Goal: Information Seeking & Learning: Compare options

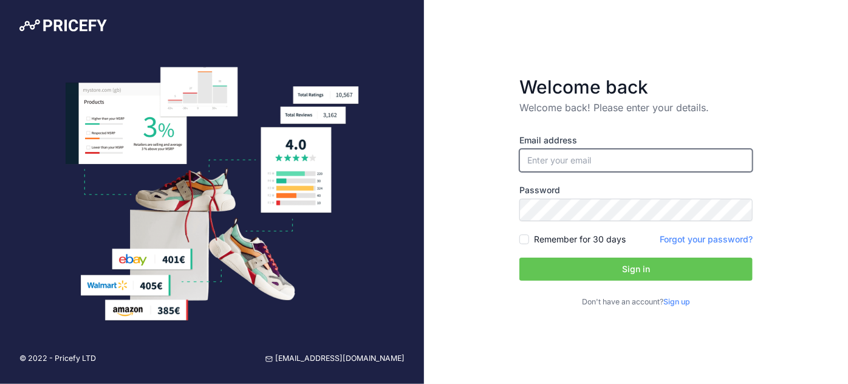
type input "[EMAIL_ADDRESS][DOMAIN_NAME]"
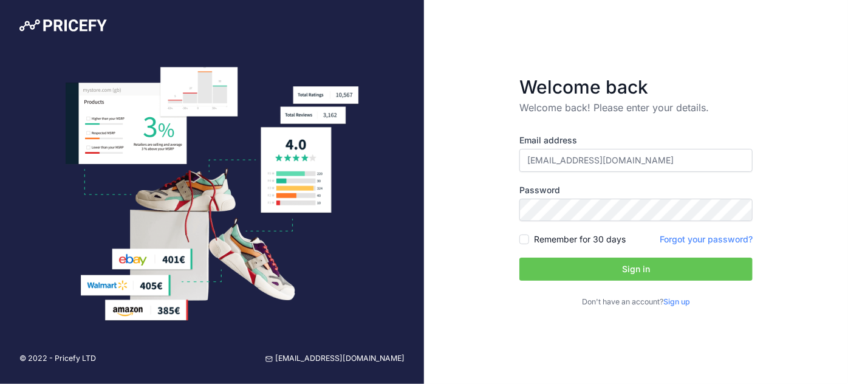
click at [609, 269] on button "Sign in" at bounding box center [636, 269] width 233 height 23
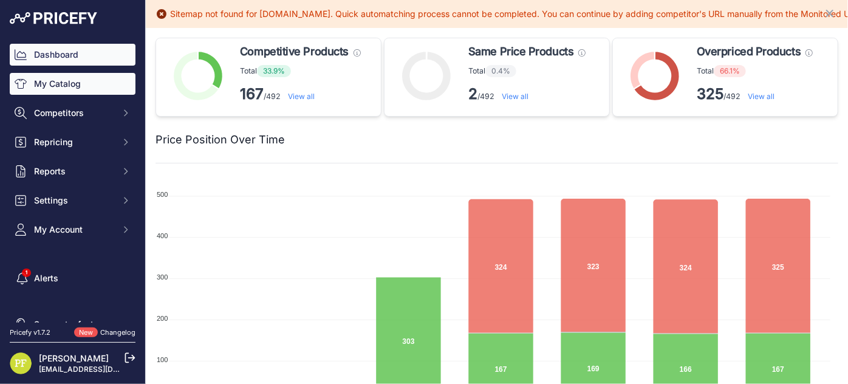
click at [75, 84] on link "My Catalog" at bounding box center [73, 84] width 126 height 22
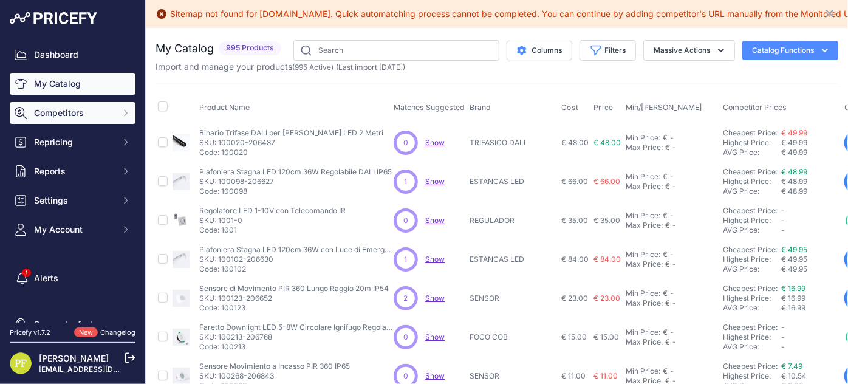
click at [39, 110] on span "Competitors" at bounding box center [74, 113] width 80 height 12
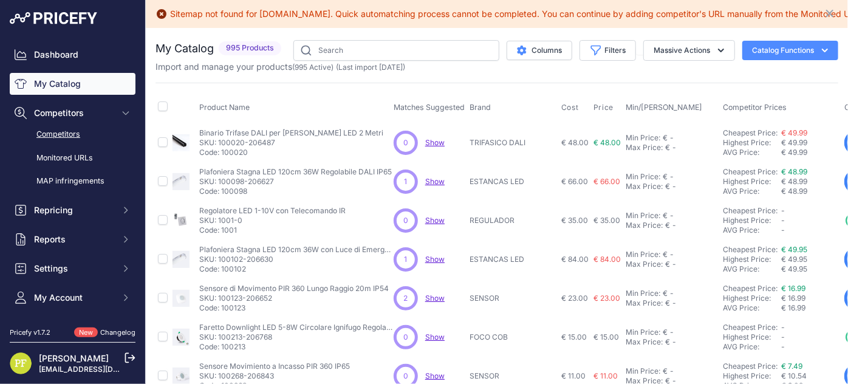
click at [53, 129] on link "Competitors" at bounding box center [73, 134] width 126 height 21
click at [67, 159] on link "Monitored URLs" at bounding box center [73, 158] width 126 height 21
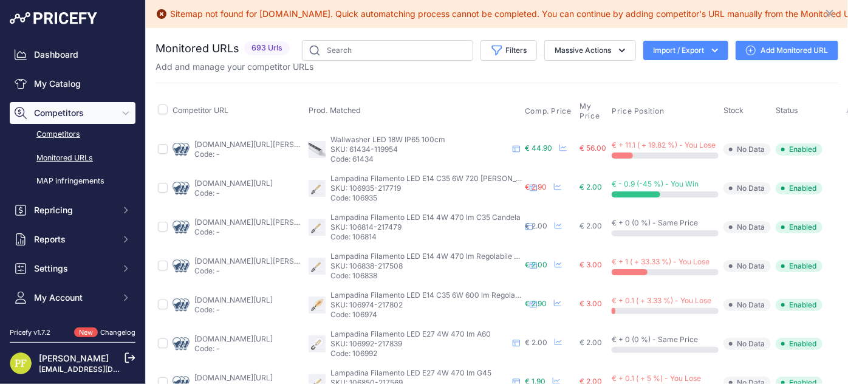
click at [67, 136] on link "Competitors" at bounding box center [73, 134] width 126 height 21
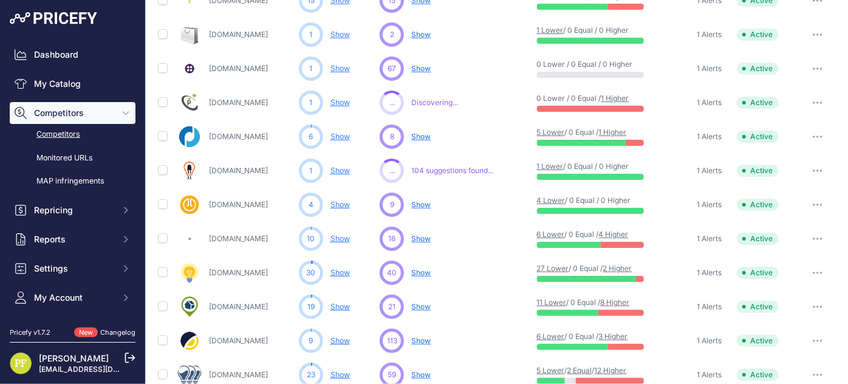
scroll to position [131, 0]
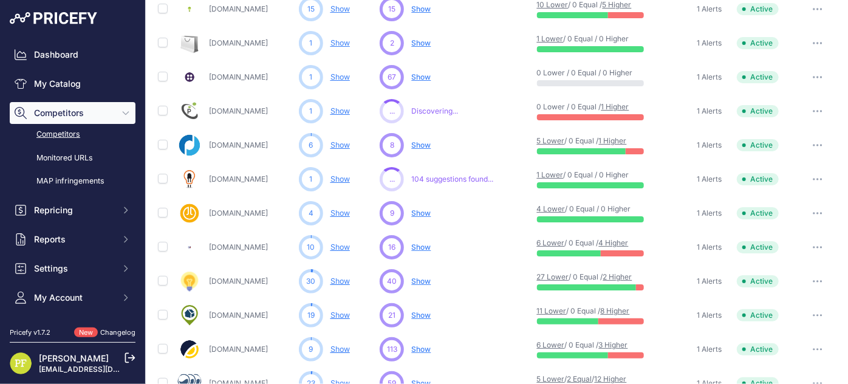
click at [225, 41] on link "[DOMAIN_NAME]" at bounding box center [238, 42] width 59 height 9
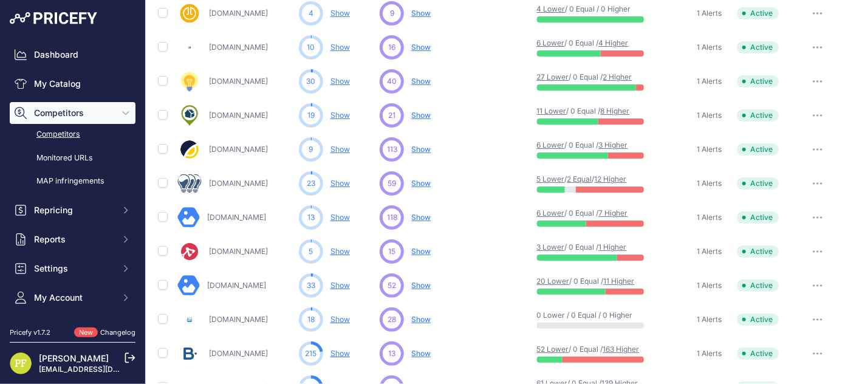
scroll to position [332, 0]
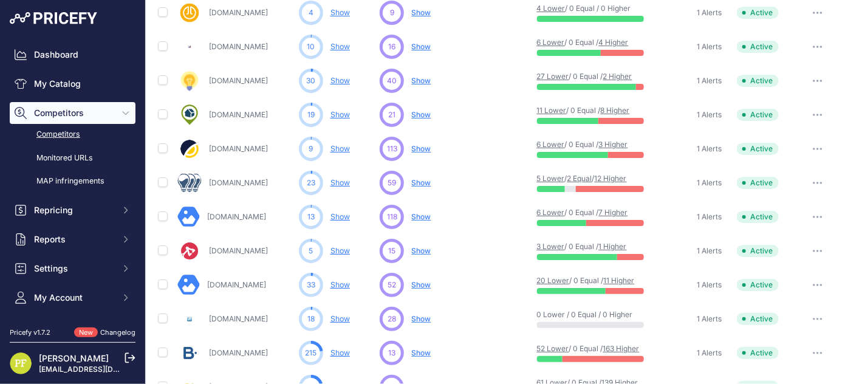
click at [237, 282] on link "Leddiretto.it" at bounding box center [236, 284] width 59 height 9
click at [337, 282] on link "Show" at bounding box center [340, 284] width 19 height 9
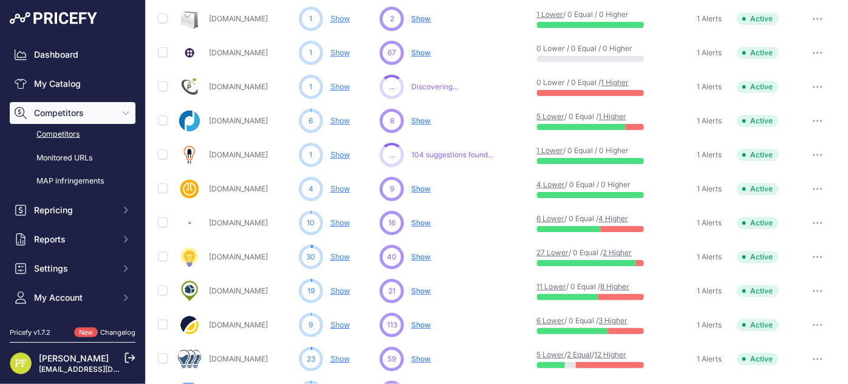
scroll to position [155, 0]
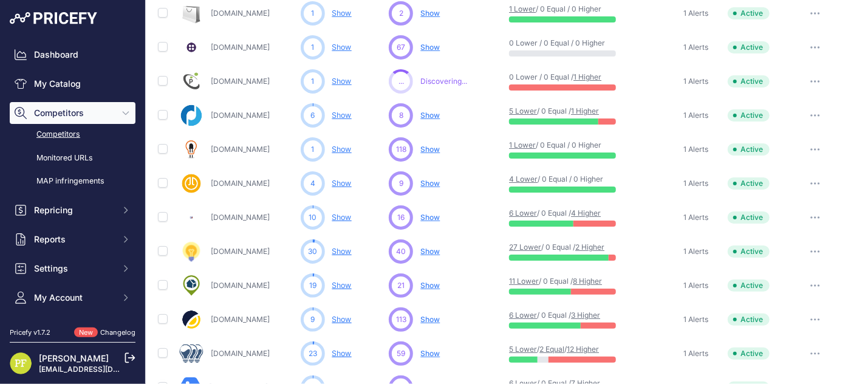
scroll to position [188, 0]
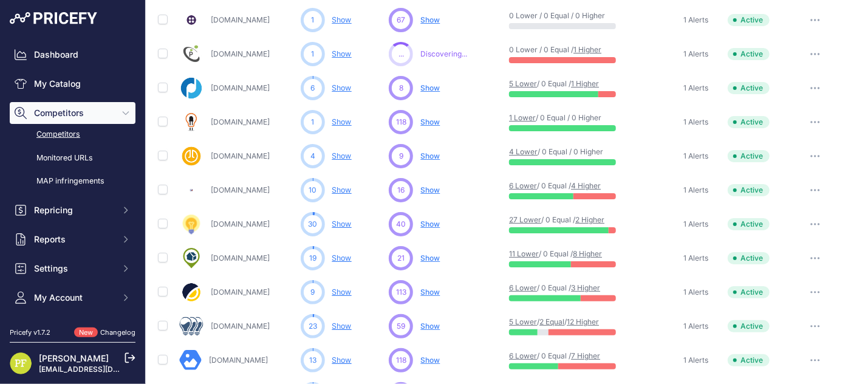
click at [350, 327] on link "Show" at bounding box center [341, 326] width 19 height 9
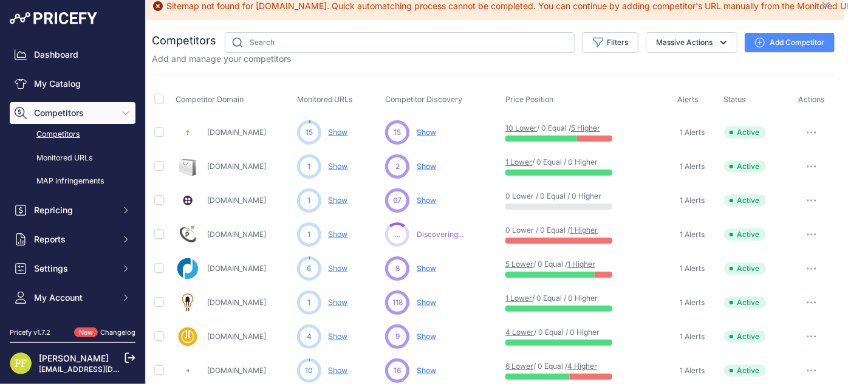
scroll to position [0, 4]
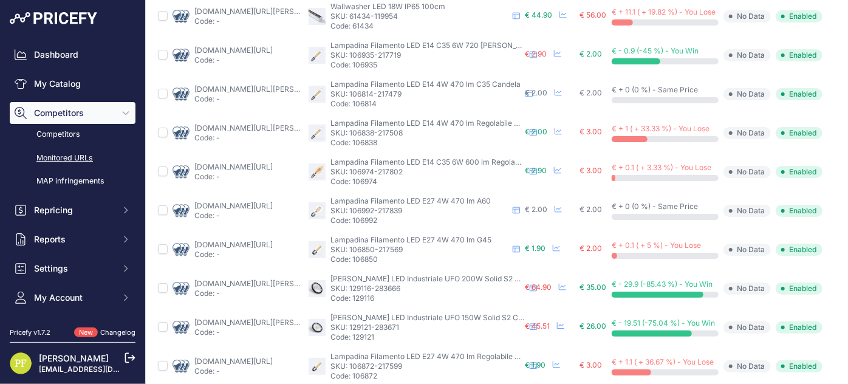
scroll to position [247, 0]
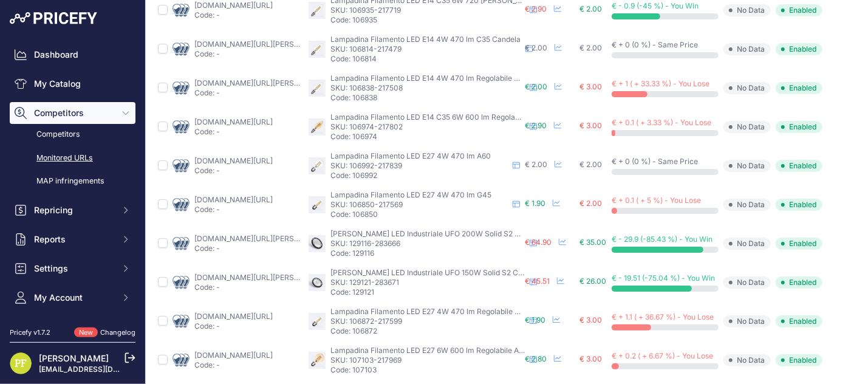
click at [284, 234] on link "ledleditalia.it/p/campana-led-industriale-ufo-200w-nera-ip65-bianco-freddo-6500…" at bounding box center [292, 238] width 196 height 9
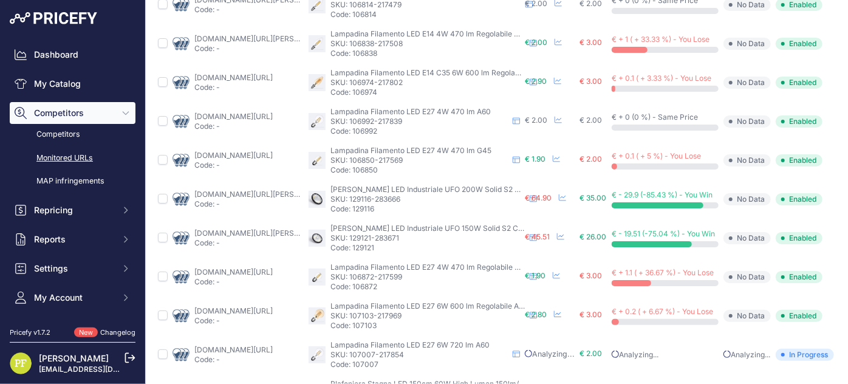
scroll to position [402, 0]
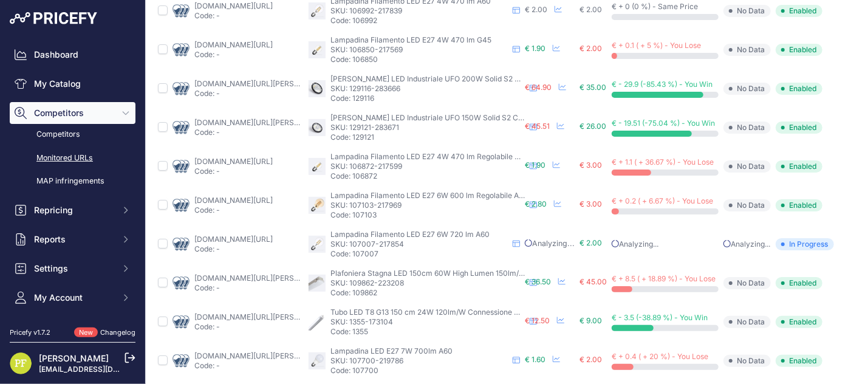
click at [269, 277] on link "ledleditalia.it/p/plafoniera-led-stagna-60w-da-150cm-ip65-bianco-neutro-4000k-n…" at bounding box center [262, 278] width 137 height 9
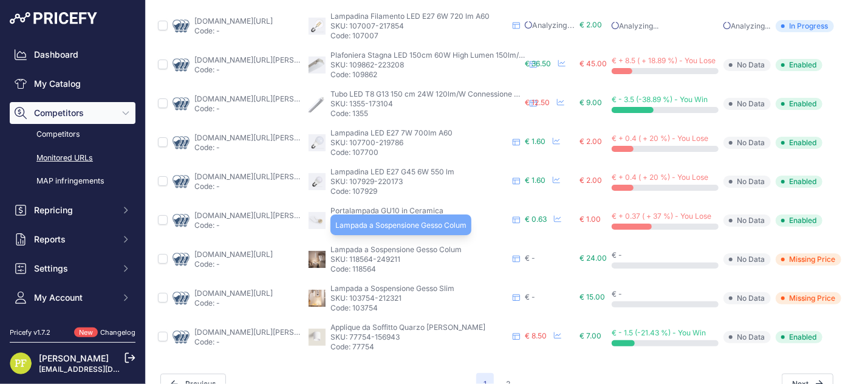
scroll to position [622, 0]
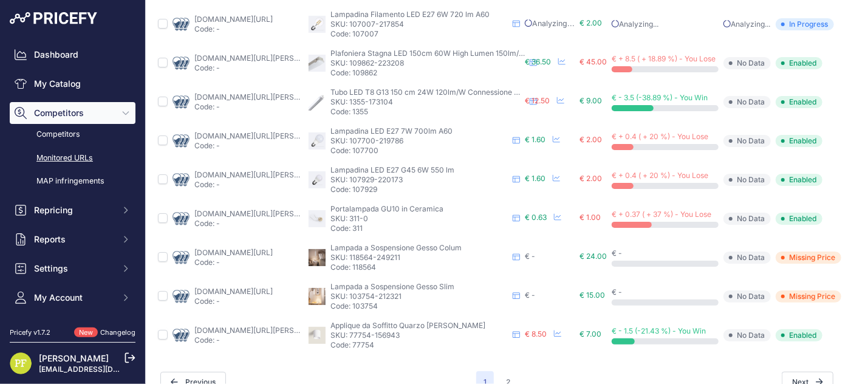
click at [247, 248] on link "ledleditalia.it/c/lampadari/sospensione/?prirule_jdsnikfkfjsd=10157" at bounding box center [233, 252] width 78 height 9
click at [243, 323] on td "ledleditalia.it/p/applique-da-soffitto-milano-bianco-1-x-gu10-m-ledme/?prirule_…" at bounding box center [238, 335] width 136 height 39
click at [241, 326] on link "ledleditalia.it/p/applique-da-soffitto-milano-bianco-1-x-gu10-m-ledme/?prirule_…" at bounding box center [262, 330] width 137 height 9
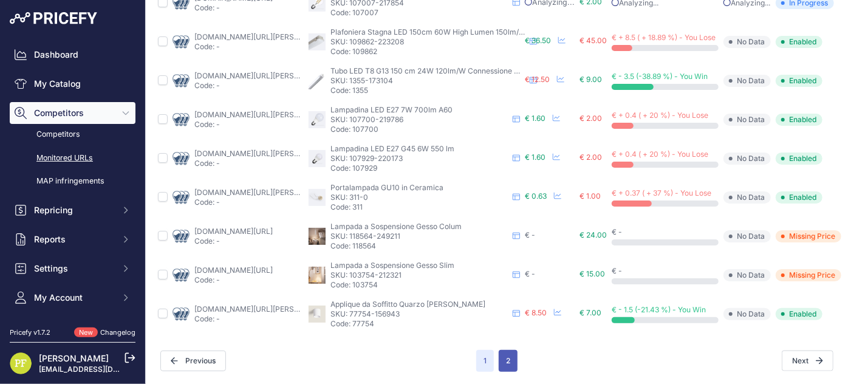
click at [506, 351] on button "2" at bounding box center [508, 361] width 19 height 22
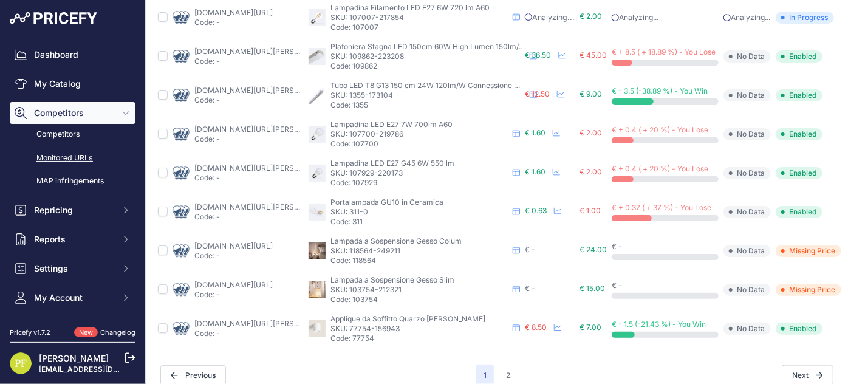
scroll to position [671, 0]
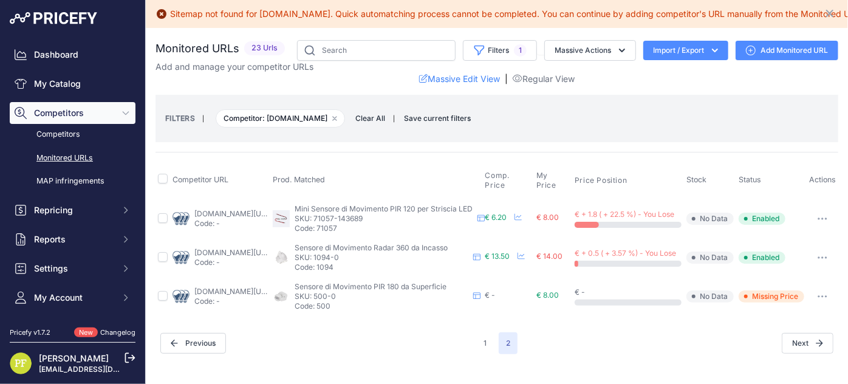
click at [254, 213] on link "ledleditalia.it/p/sensore-di-movimento-per-striscia-led-12-24v-m-ledme/?prirule…" at bounding box center [233, 213] width 78 height 9
click at [273, 249] on link "ledleditalia.it/p/sensore-di-movimento-e-crepuscolare-da-incasso-360-ip20-noval…" at bounding box center [233, 252] width 78 height 9
click at [268, 287] on div "ledleditalia.it/c/materiale-elettrico/sensori-crepuscolari-e-di-movimento/?prir…" at bounding box center [231, 296] width 74 height 19
click at [273, 287] on link "ledleditalia.it/c/materiale-elettrico/sensori-crepuscolari-e-di-movimento/?prir…" at bounding box center [233, 291] width 78 height 9
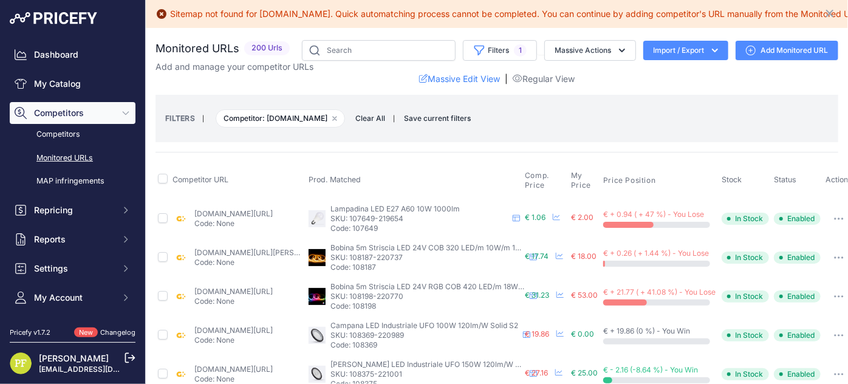
scroll to position [91, 0]
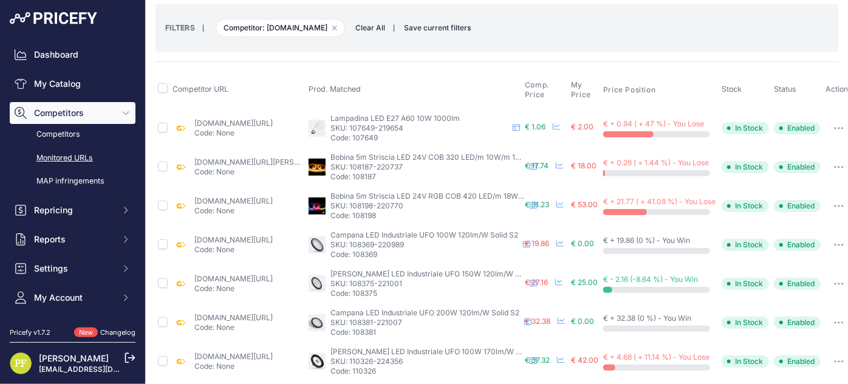
click at [246, 196] on link "[DOMAIN_NAME][URL]" at bounding box center [233, 200] width 78 height 9
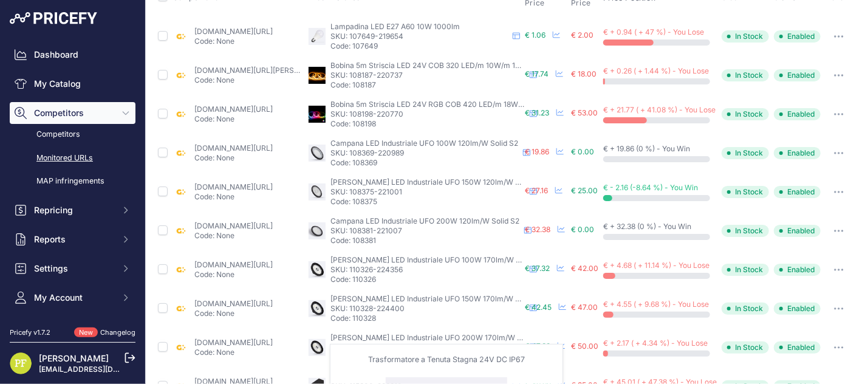
scroll to position [374, 0]
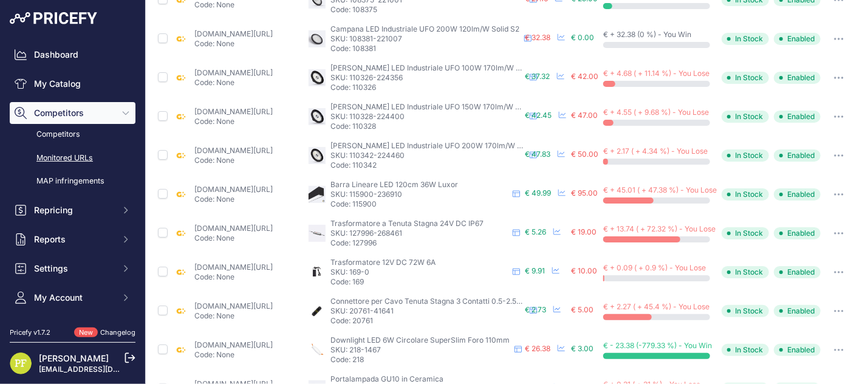
click at [273, 225] on link "greenice.com/it-it/products/interruttore-10a-250v-ip54-grigio?_pos=1&_psq=inter…" at bounding box center [233, 228] width 78 height 9
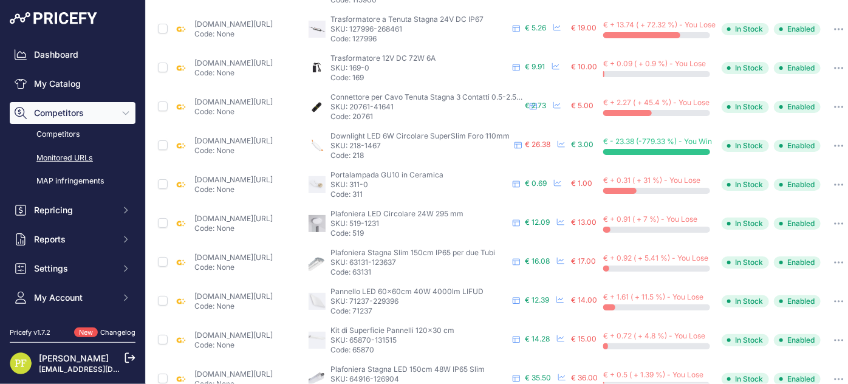
scroll to position [650, 0]
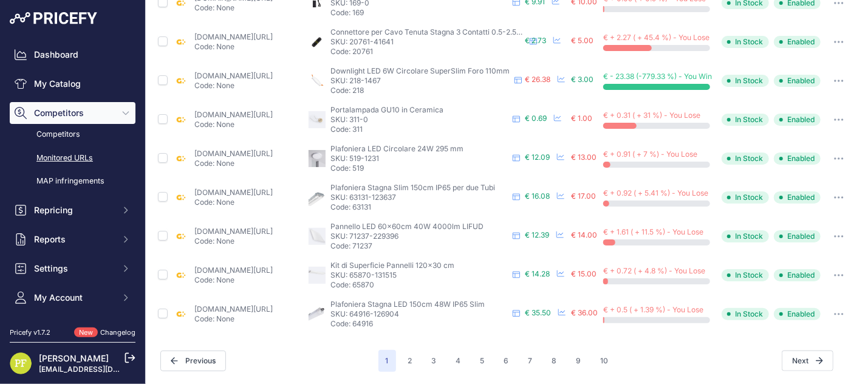
click at [248, 266] on link "greenice.com/it-it/products/tessileio-di-montaggio-superficie-montata-pannello-…" at bounding box center [233, 270] width 78 height 9
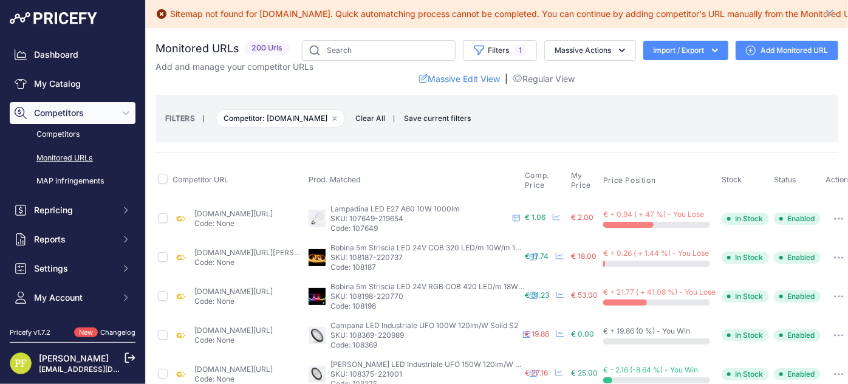
click at [62, 7] on div "Dashboard My Catalog Competitors Competitors Monitored URLs MAP infringements R…" at bounding box center [72, 161] width 145 height 323
click at [61, 13] on img at bounding box center [54, 18] width 88 height 12
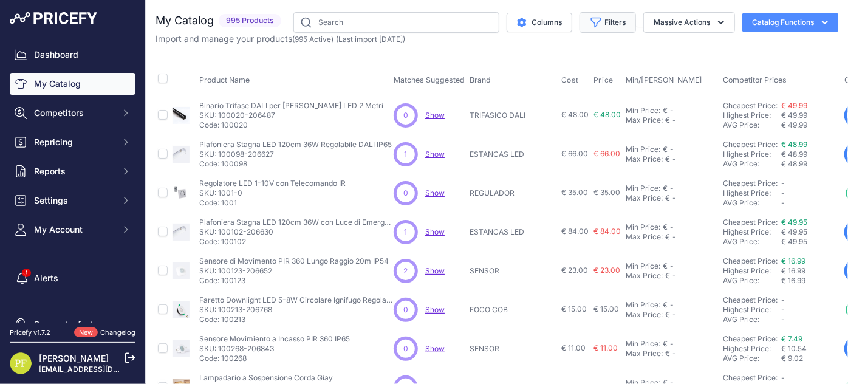
click at [608, 16] on button "Filters" at bounding box center [608, 22] width 57 height 21
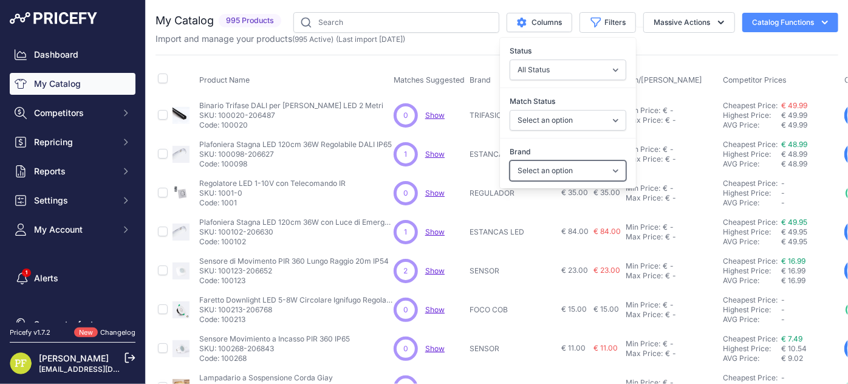
click at [591, 168] on select "Select an option 120x30 120X60 3M 60X30 60X60 ACCESORIO PANEL AERO ALIMENTACION…" at bounding box center [568, 170] width 117 height 21
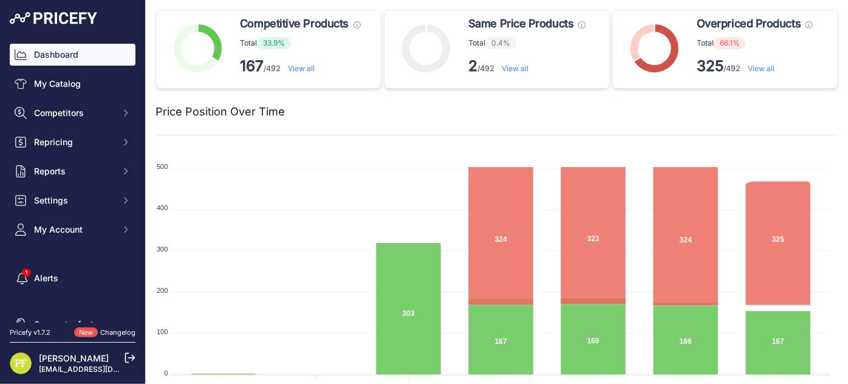
click at [120, 357] on div "[PERSON_NAME] [EMAIL_ADDRESS][DOMAIN_NAME]" at bounding box center [81, 364] width 85 height 22
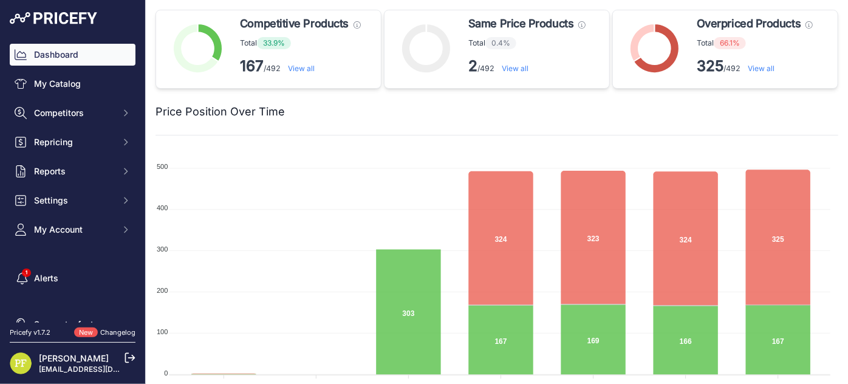
click at [127, 354] on icon at bounding box center [130, 358] width 11 height 11
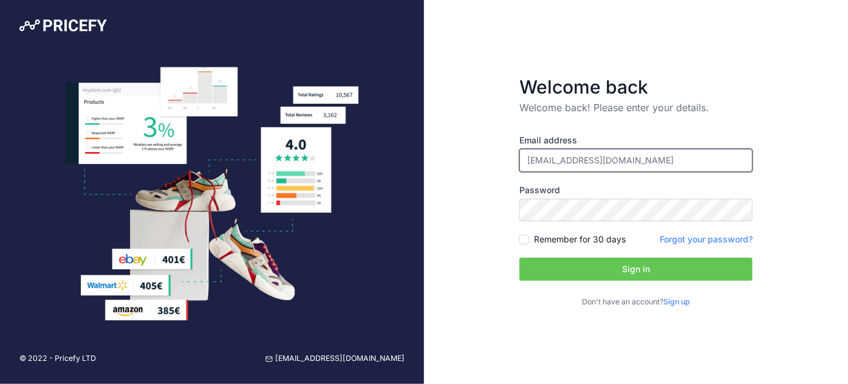
click at [633, 155] on input "[EMAIL_ADDRESS][DOMAIN_NAME]" at bounding box center [636, 160] width 233 height 23
type input "[EMAIL_ADDRESS][DOMAIN_NAME]"
click at [625, 267] on button "Sign in" at bounding box center [636, 269] width 233 height 23
